Goal: Book appointment/travel/reservation

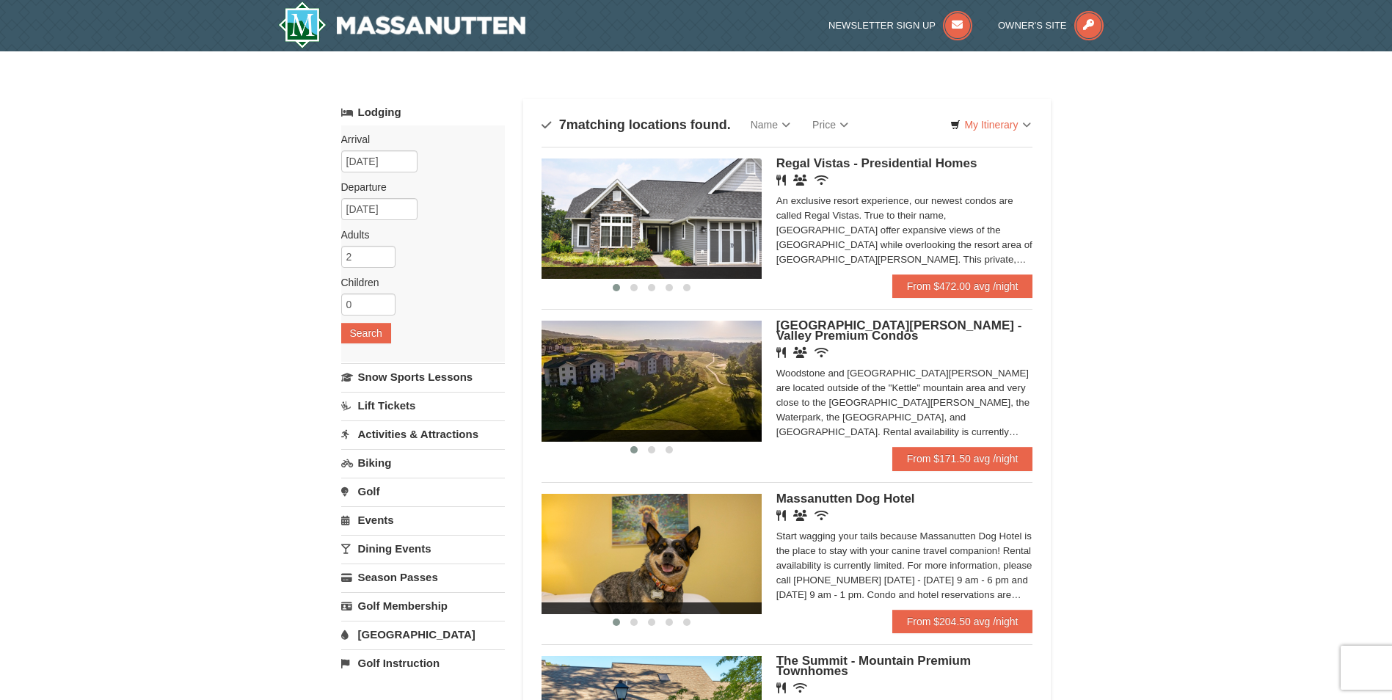
click at [444, 433] on link "Activities & Attractions" at bounding box center [423, 433] width 164 height 27
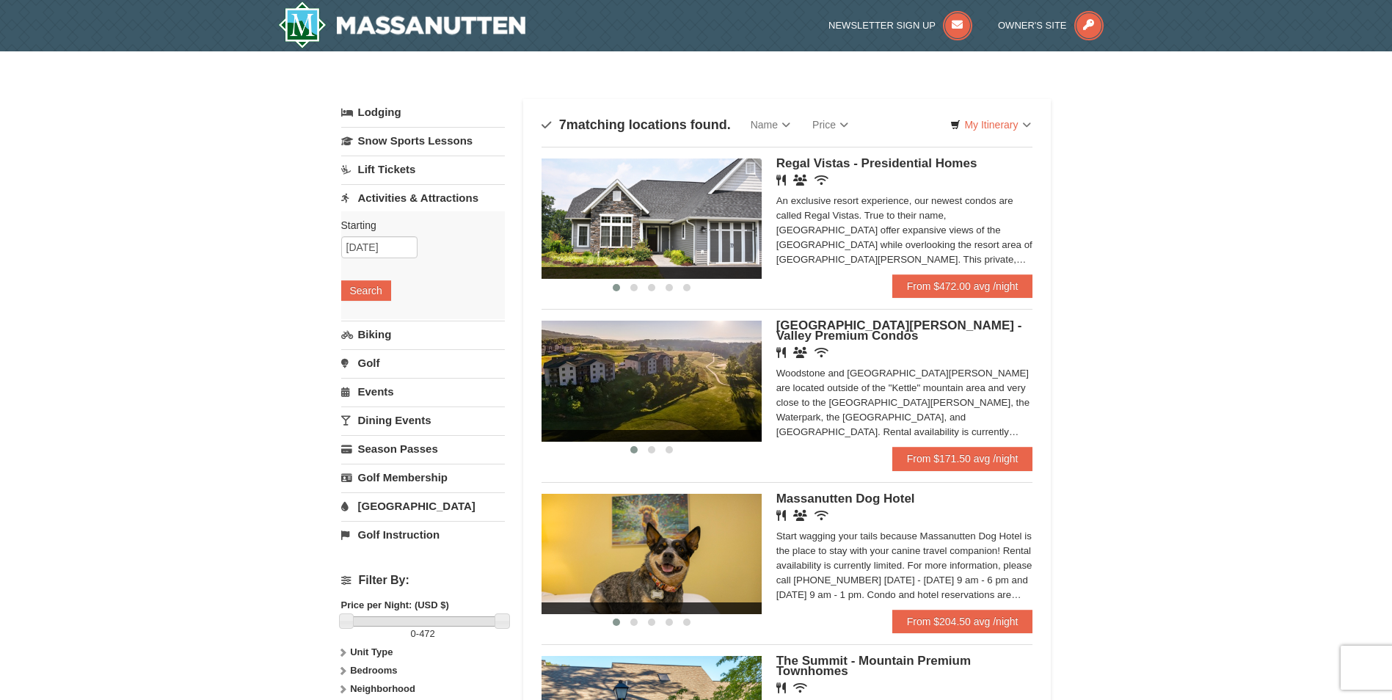
click at [380, 393] on link "Events" at bounding box center [423, 391] width 164 height 27
click at [372, 378] on button "Search" at bounding box center [366, 376] width 50 height 21
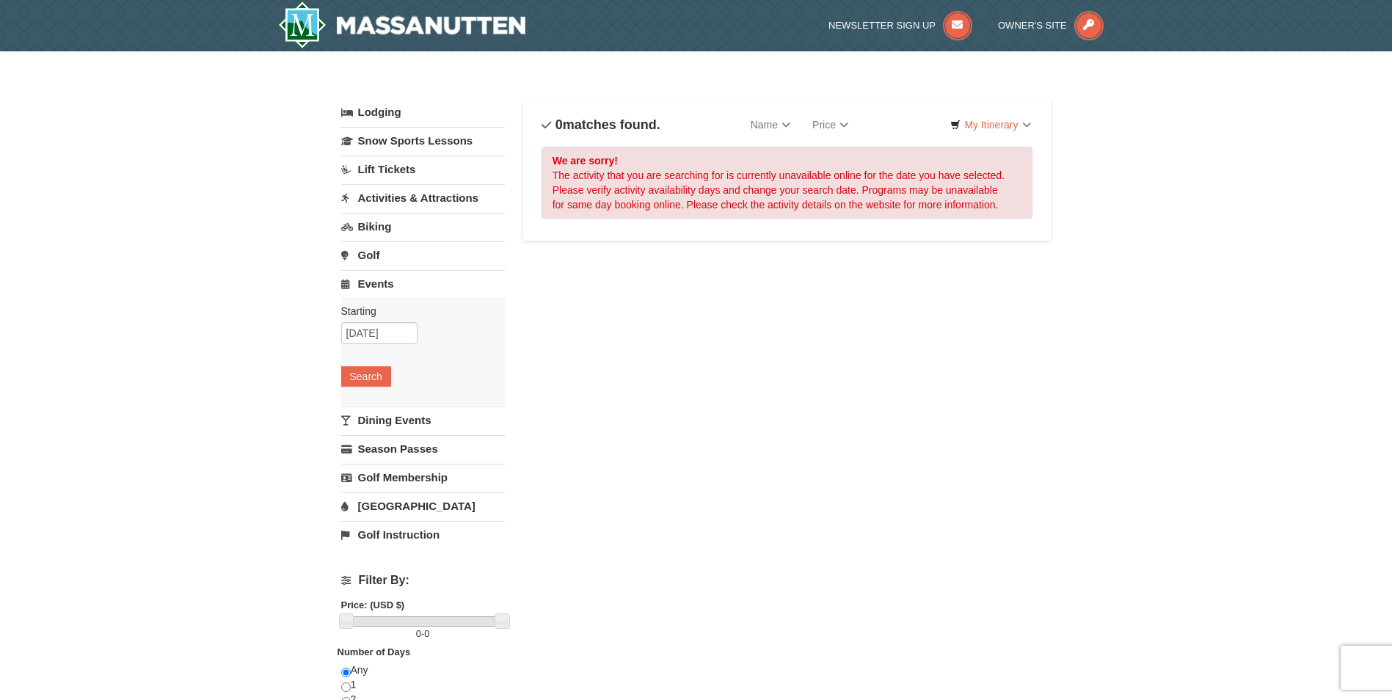
click at [394, 504] on link "[GEOGRAPHIC_DATA]" at bounding box center [423, 505] width 164 height 27
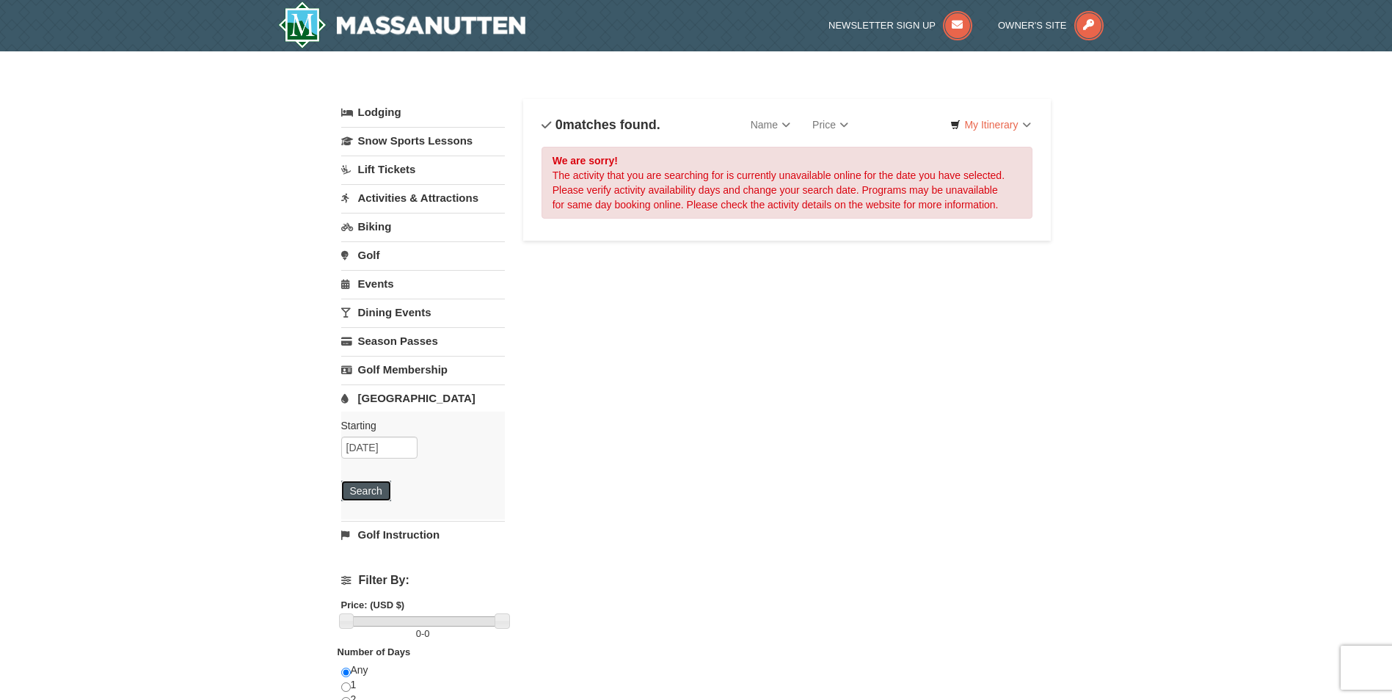
click at [359, 496] on button "Search" at bounding box center [366, 491] width 50 height 21
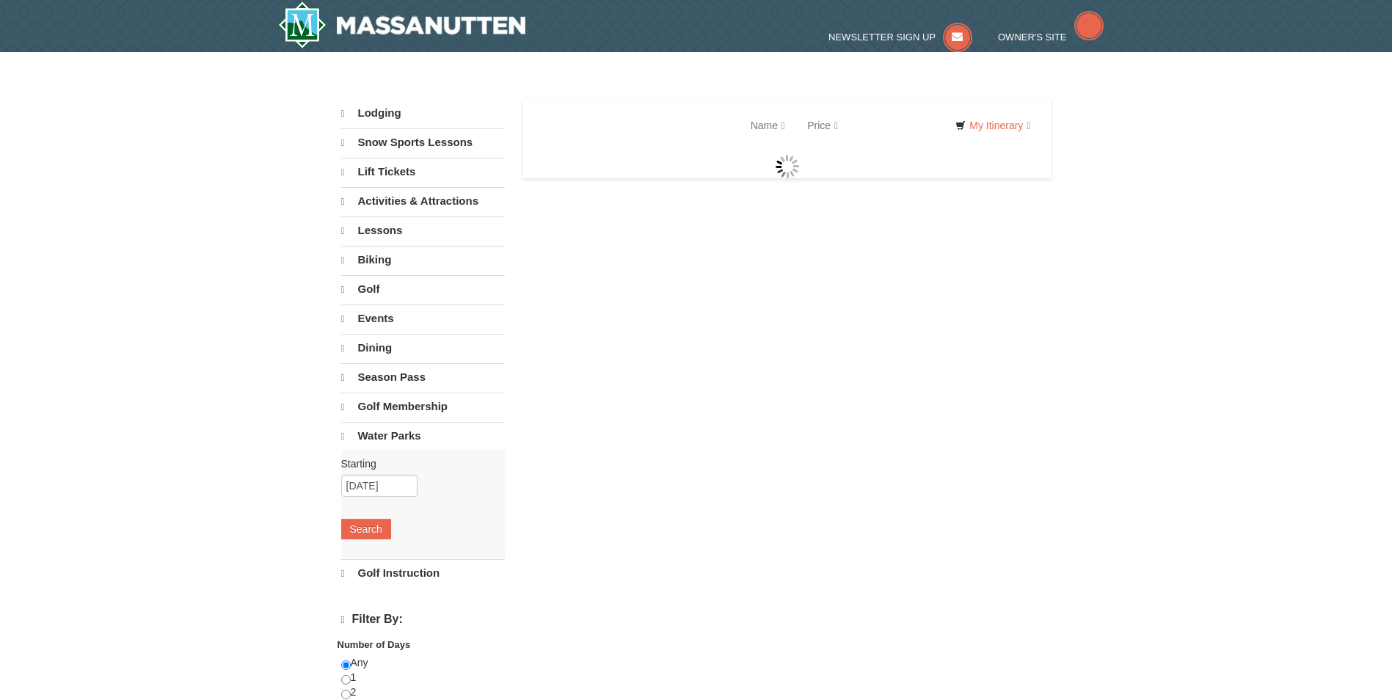
select select "10"
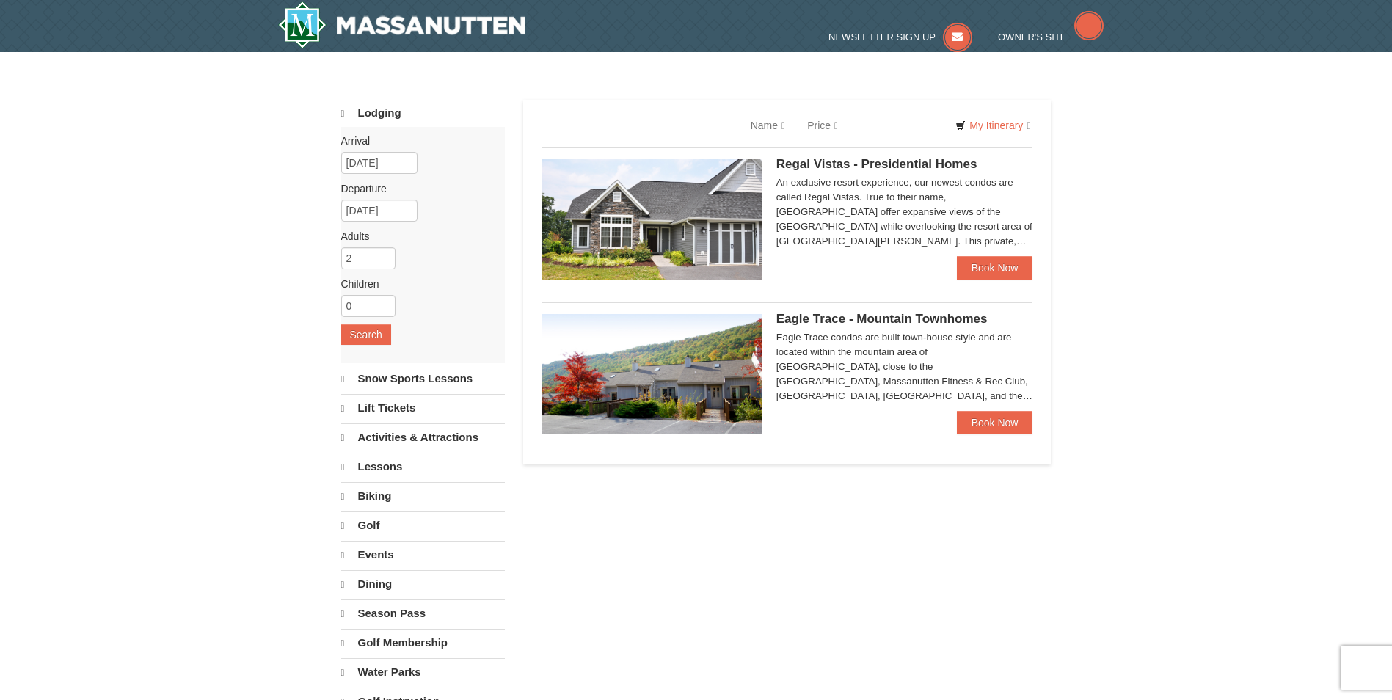
select select "10"
